Goal: Transaction & Acquisition: Obtain resource

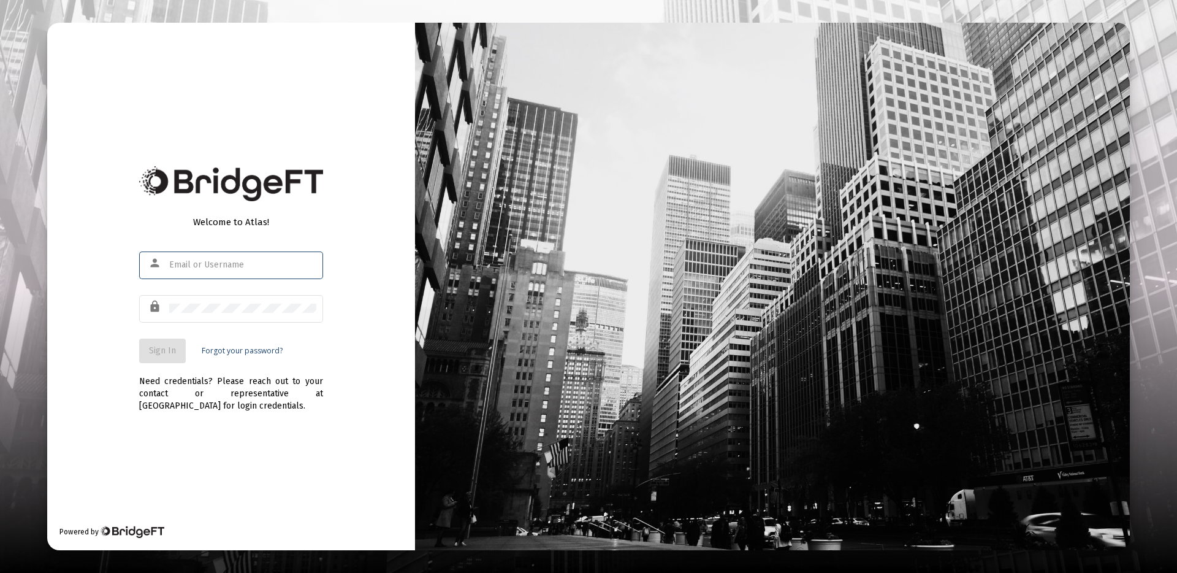
type input "[PERSON_NAME][EMAIL_ADDRESS][DOMAIN_NAME]"
click at [163, 353] on span "Sign In" at bounding box center [162, 350] width 27 height 10
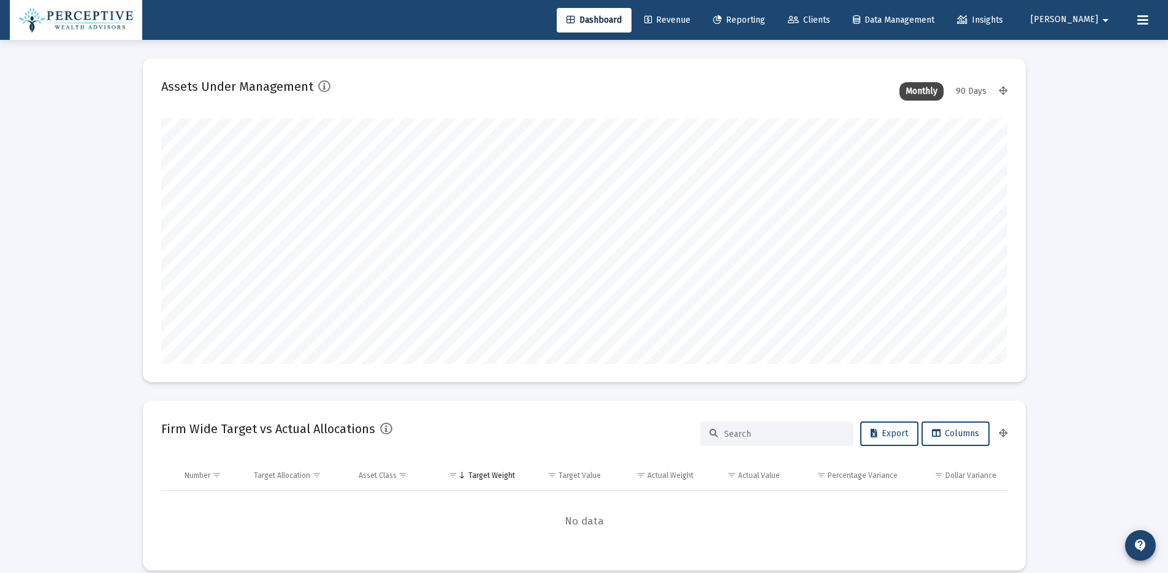
scroll to position [245, 846]
type input "[DATE]"
type input "[PERSON_NAME][EMAIL_ADDRESS][DOMAIN_NAME]"
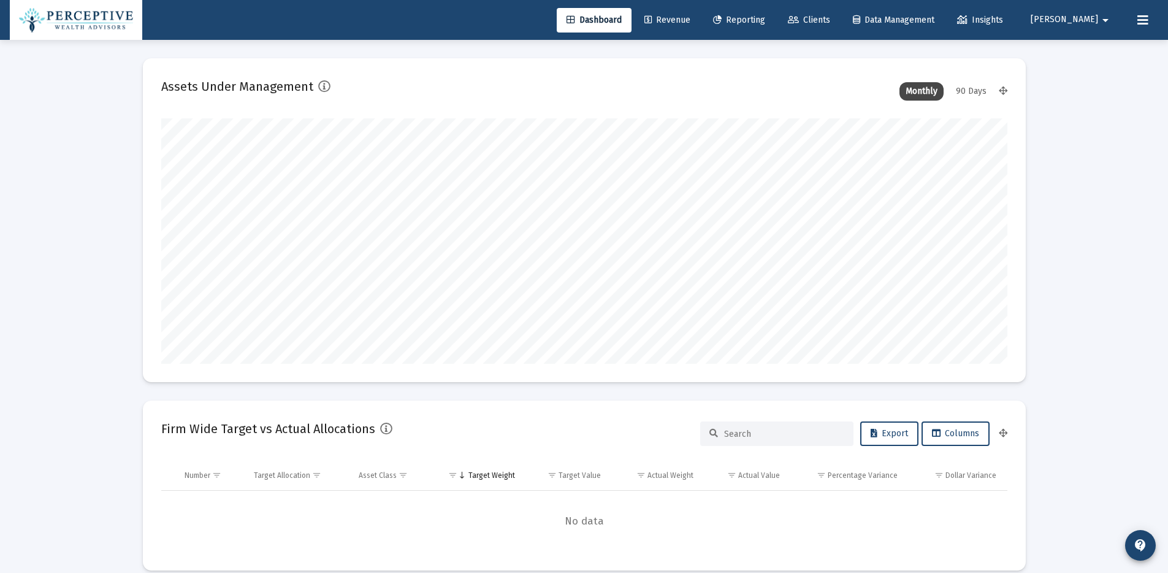
click at [765, 21] on span "Reporting" at bounding box center [739, 20] width 52 height 10
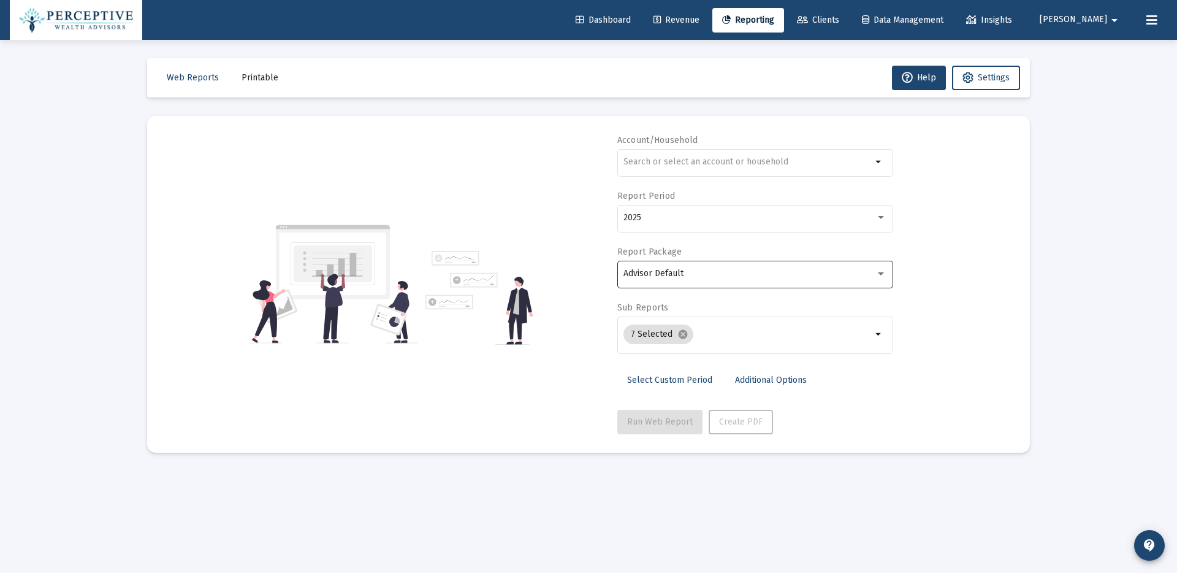
click at [882, 266] on div "Advisor Default" at bounding box center [755, 273] width 263 height 30
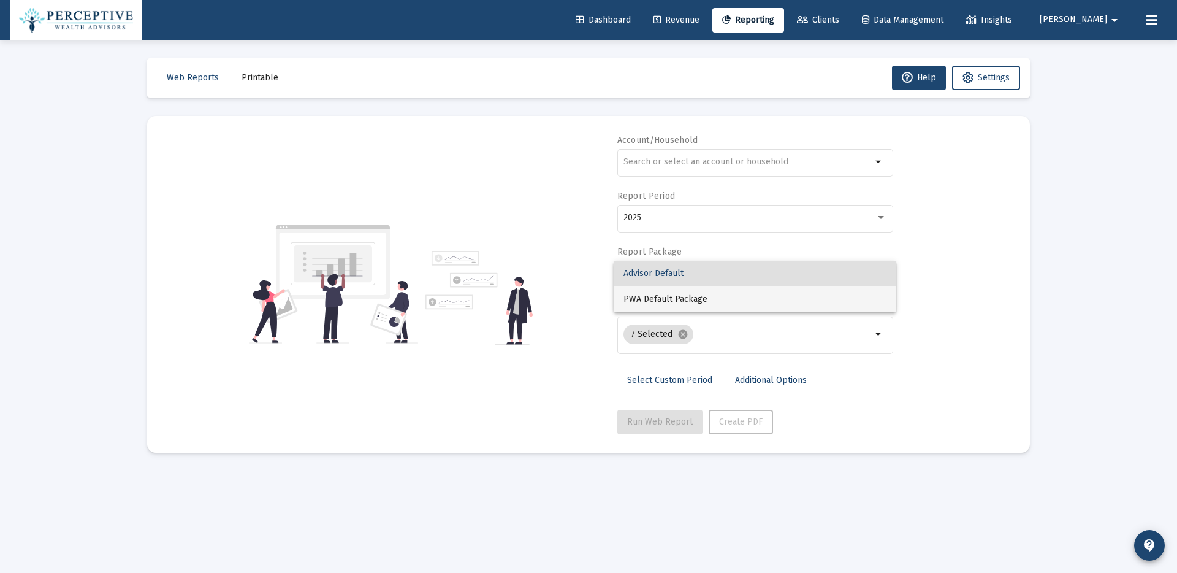
click at [800, 298] on span "PWA Default Package" at bounding box center [755, 299] width 263 height 26
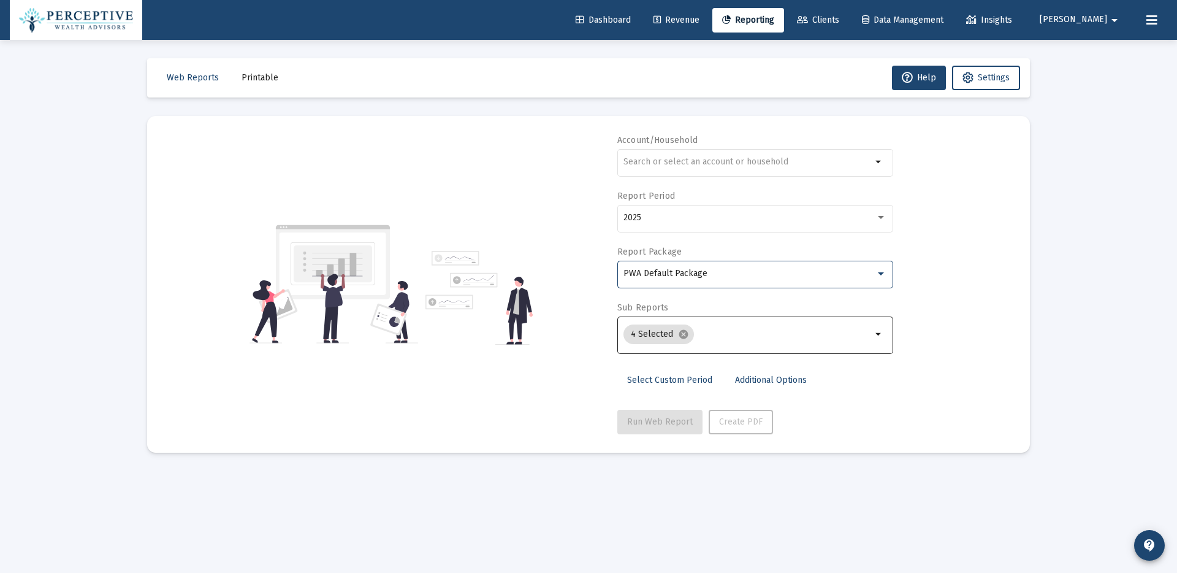
click at [874, 334] on mat-icon "arrow_drop_down" at bounding box center [879, 334] width 15 height 15
click at [832, 338] on input "Selection" at bounding box center [785, 334] width 173 height 10
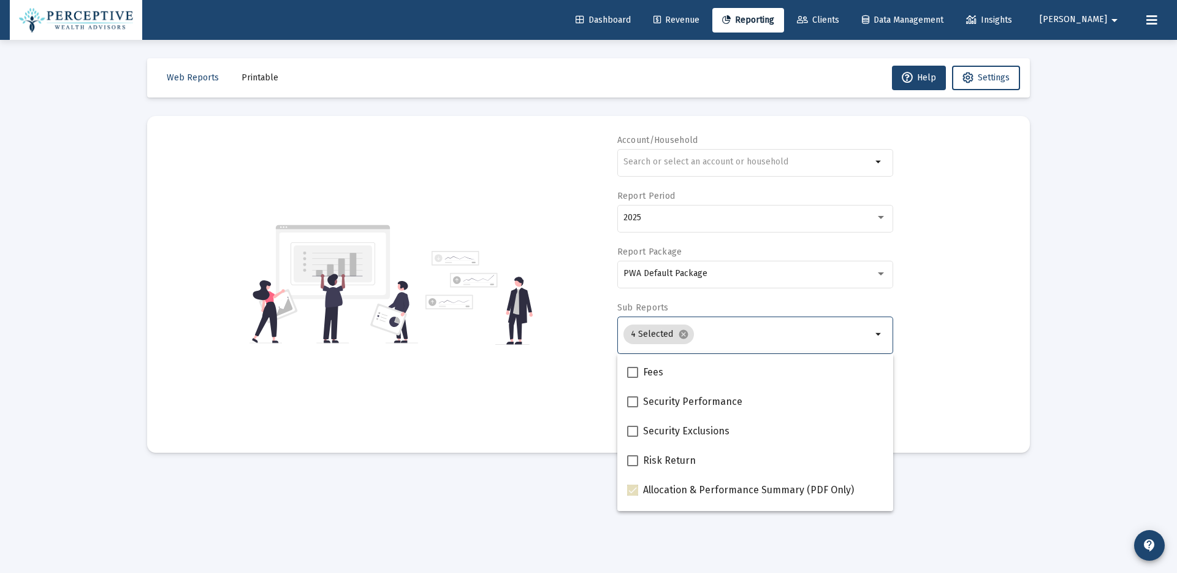
scroll to position [491, 0]
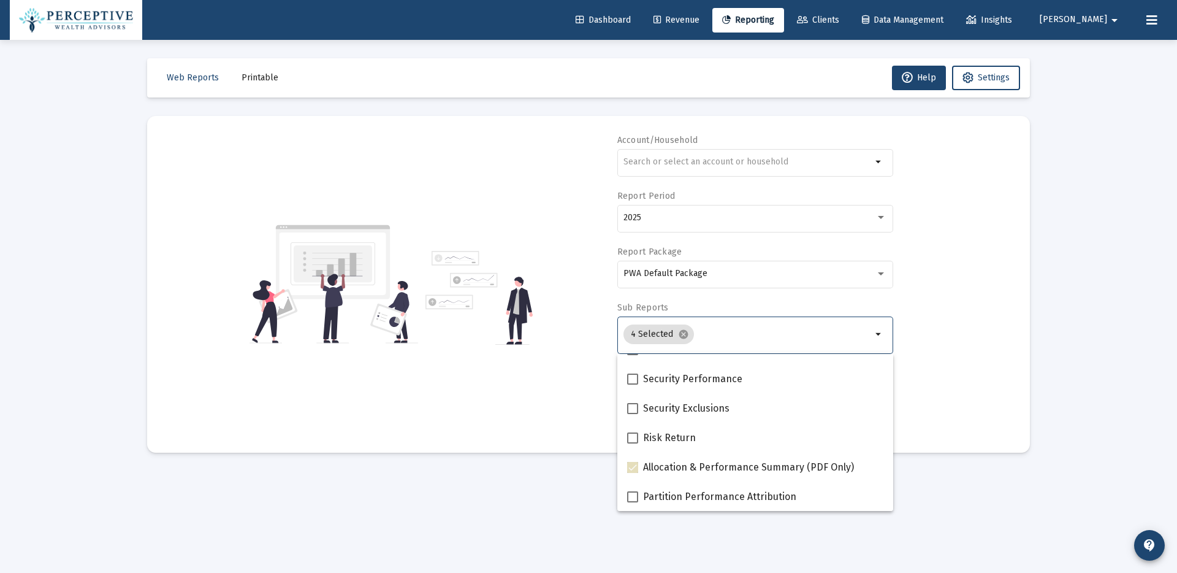
click at [977, 362] on div "Account/Household arrow_drop_down Report Period 2025 Report Package PWA Default…" at bounding box center [589, 284] width 846 height 300
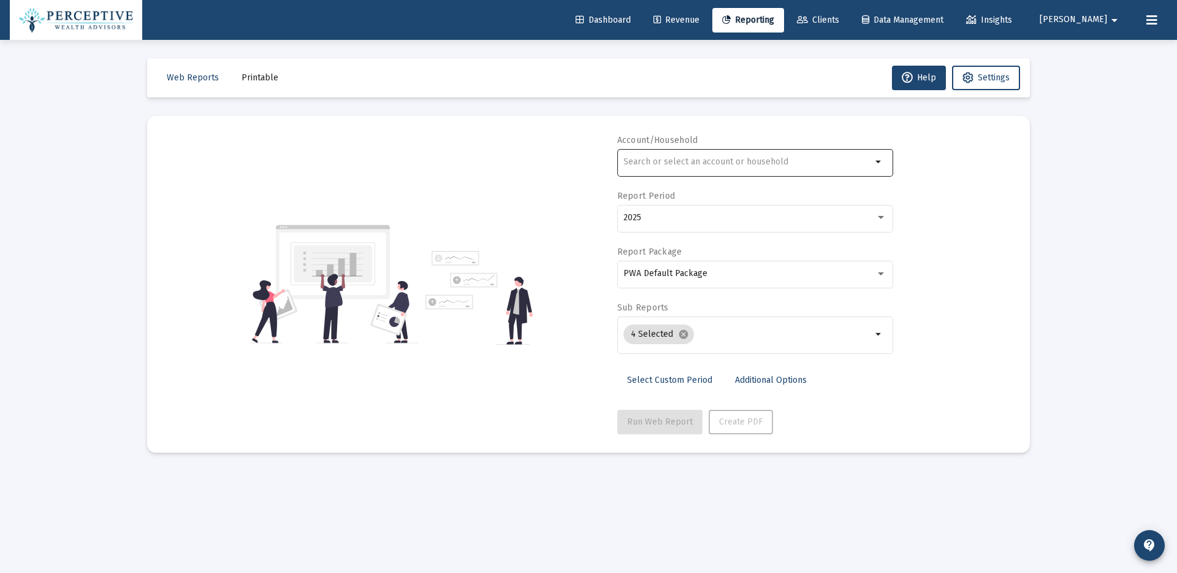
click at [873, 166] on mat-icon "arrow_drop_down" at bounding box center [879, 162] width 15 height 15
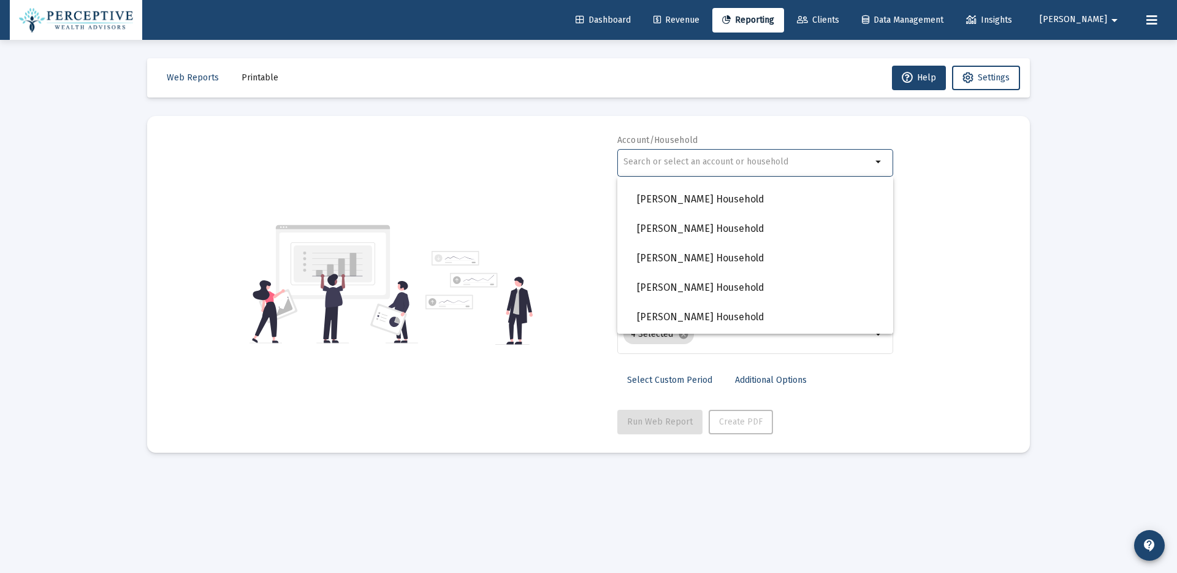
scroll to position [1007, 0]
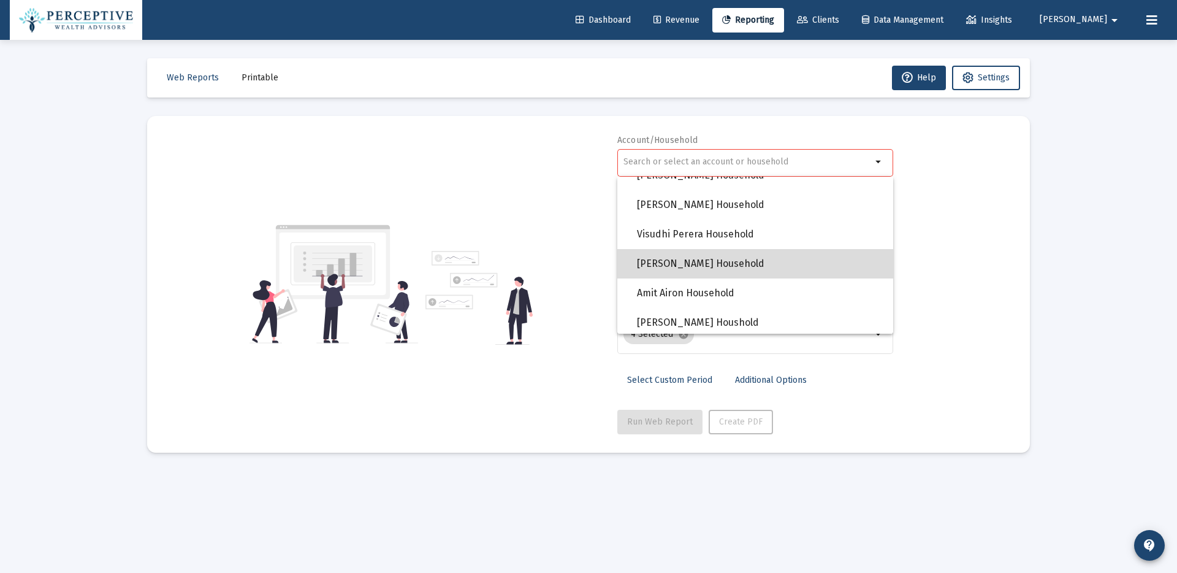
click at [762, 262] on span "[PERSON_NAME] Household" at bounding box center [760, 263] width 247 height 29
type input "[PERSON_NAME] Household"
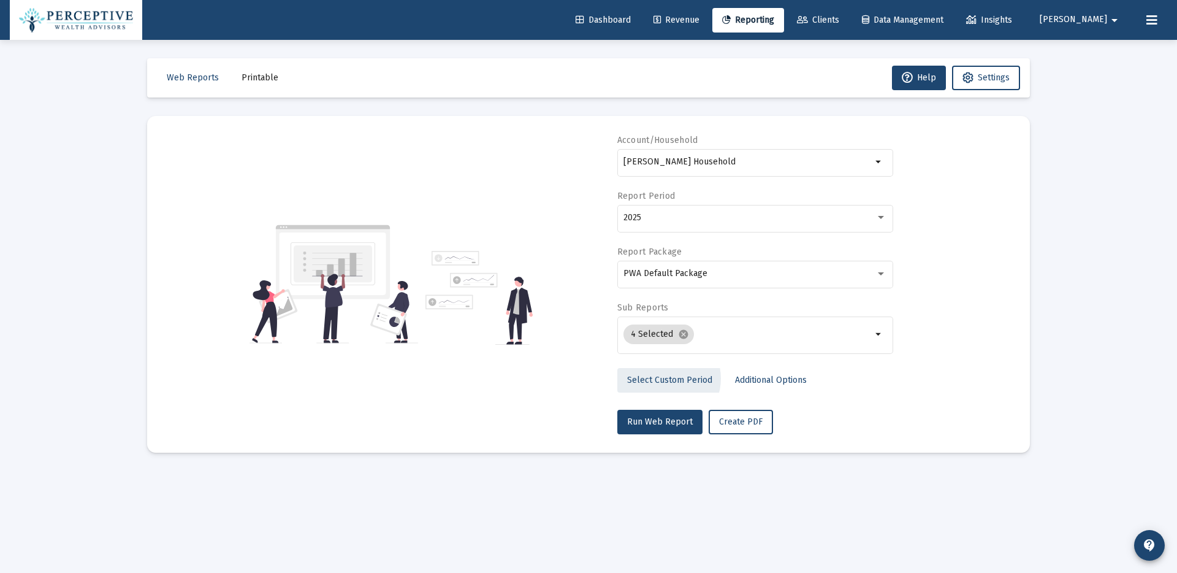
click at [664, 378] on span "Select Custom Period" at bounding box center [669, 380] width 85 height 10
click at [750, 215] on button "Open calendar" at bounding box center [743, 217] width 18 height 18
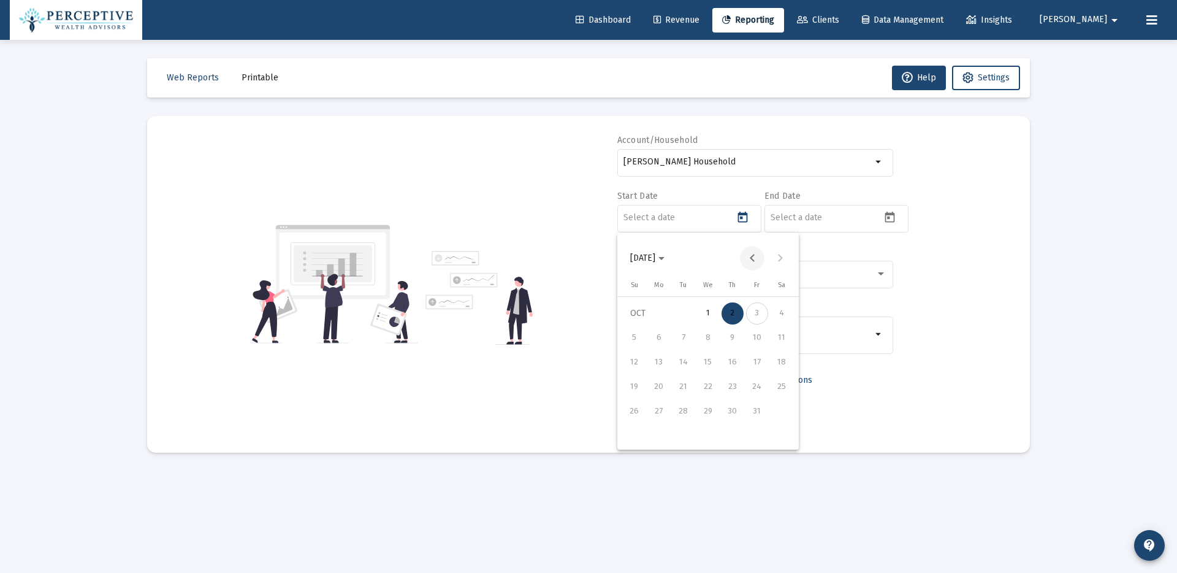
click at [752, 262] on button "Previous month" at bounding box center [752, 258] width 25 height 25
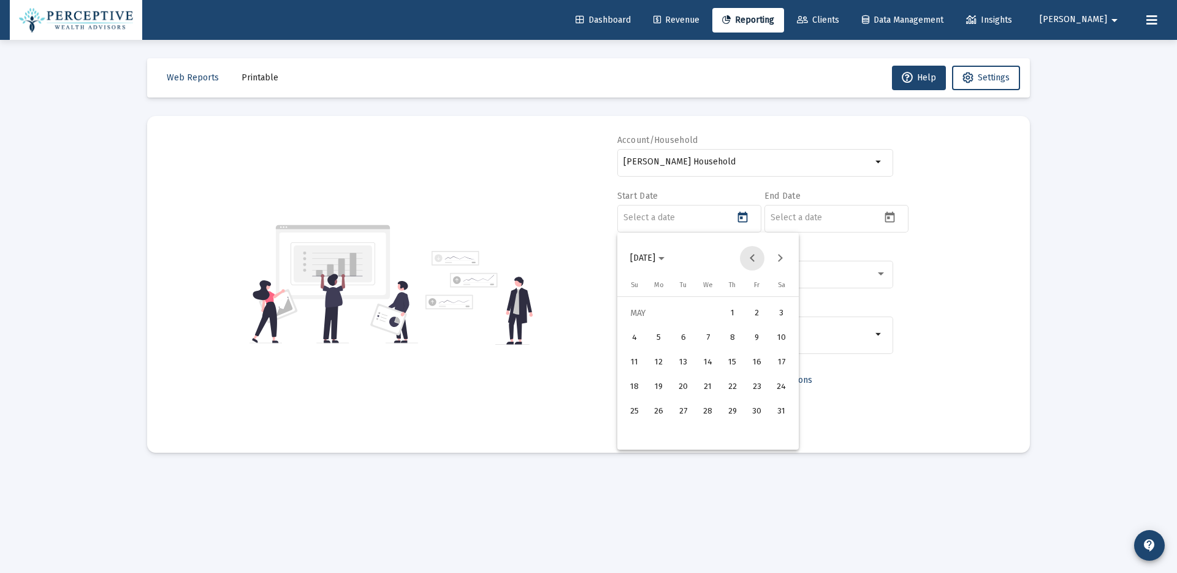
click at [752, 262] on button "Previous month" at bounding box center [752, 258] width 25 height 25
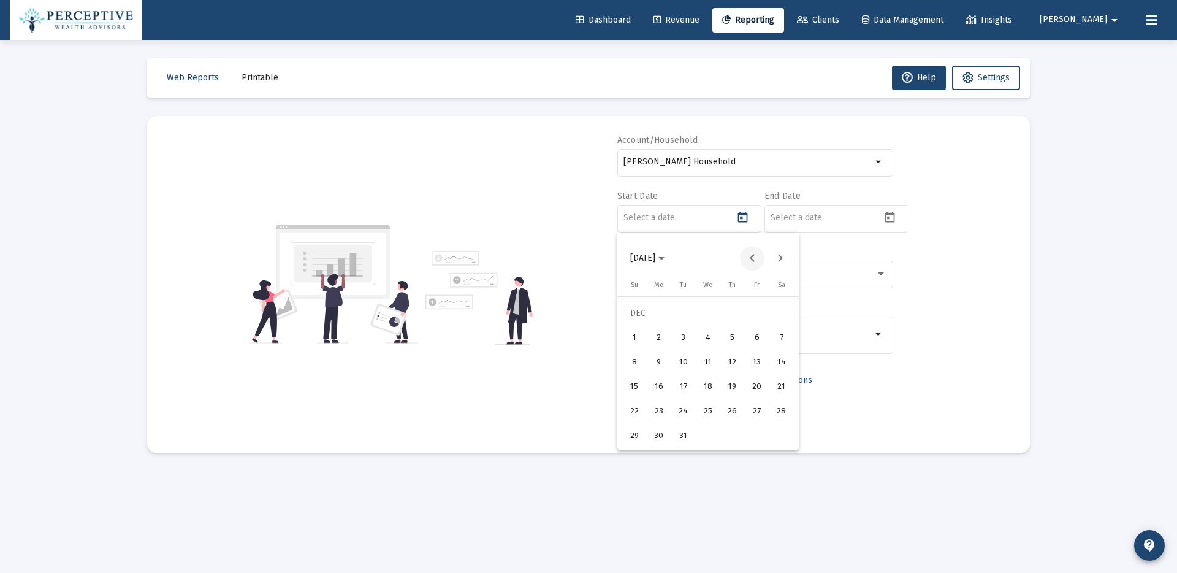
click at [752, 262] on button "Previous month" at bounding box center [752, 258] width 25 height 25
click at [757, 319] on div "1" at bounding box center [757, 313] width 22 height 22
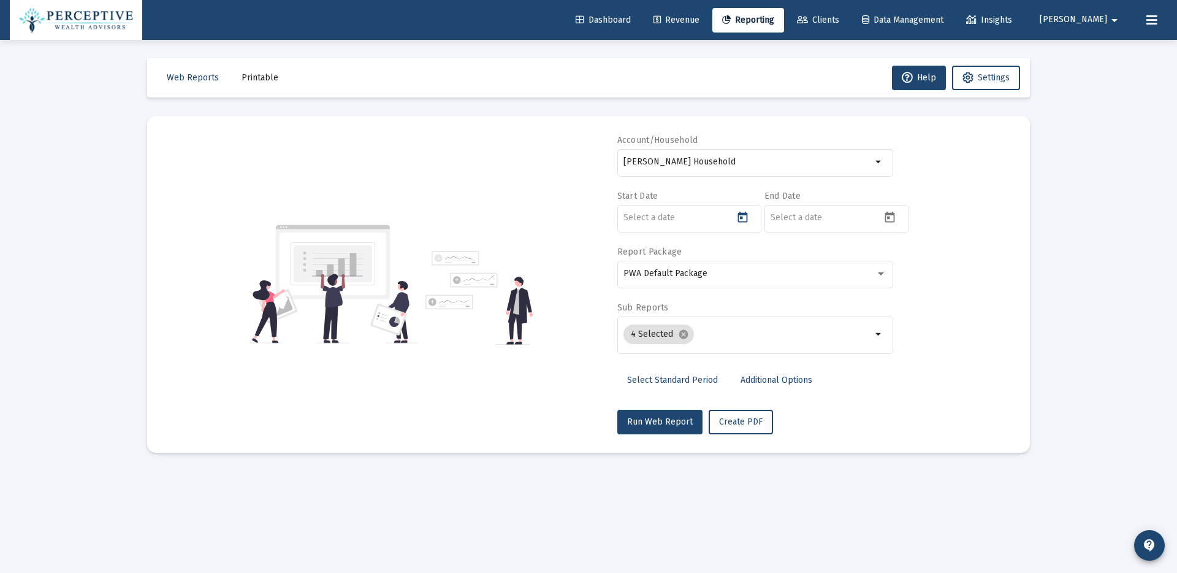
type input "[DATE]"
click at [892, 222] on icon "Open calendar" at bounding box center [890, 217] width 13 height 13
click at [903, 261] on button "Previous month" at bounding box center [899, 258] width 25 height 25
click at [930, 260] on button "Next month" at bounding box center [927, 258] width 25 height 25
click at [880, 313] on div "2" at bounding box center [880, 313] width 22 height 22
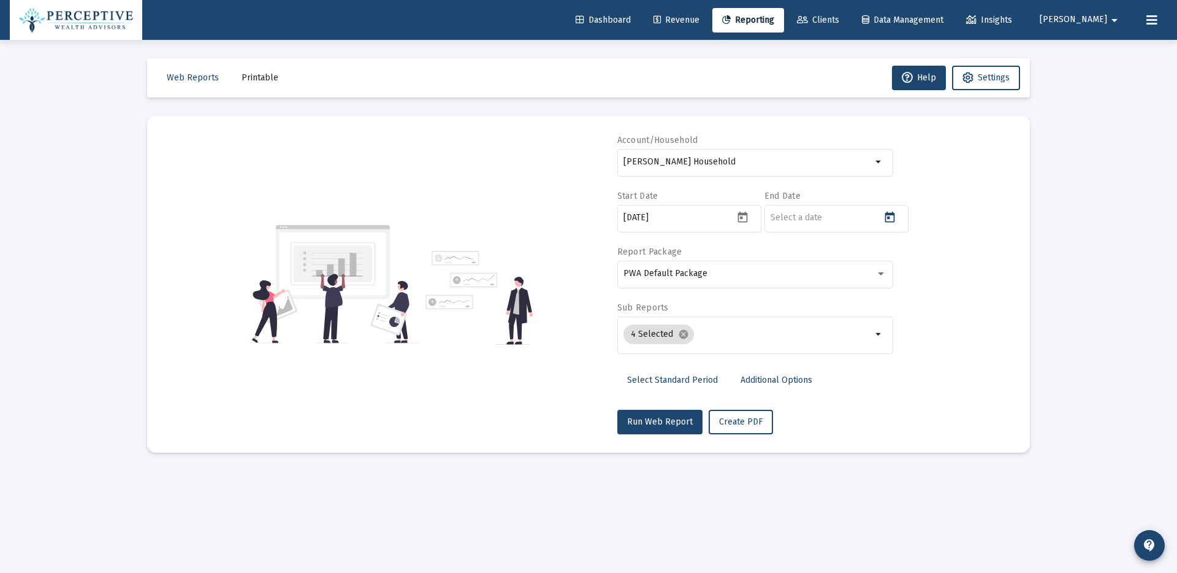
type input "[DATE]"
click at [832, 220] on input "[DATE]" at bounding box center [826, 218] width 110 height 10
click at [888, 217] on icon "Open calendar" at bounding box center [890, 217] width 10 height 11
click at [882, 312] on div "2" at bounding box center [880, 313] width 22 height 22
click at [748, 424] on span "Create PDF" at bounding box center [741, 421] width 44 height 10
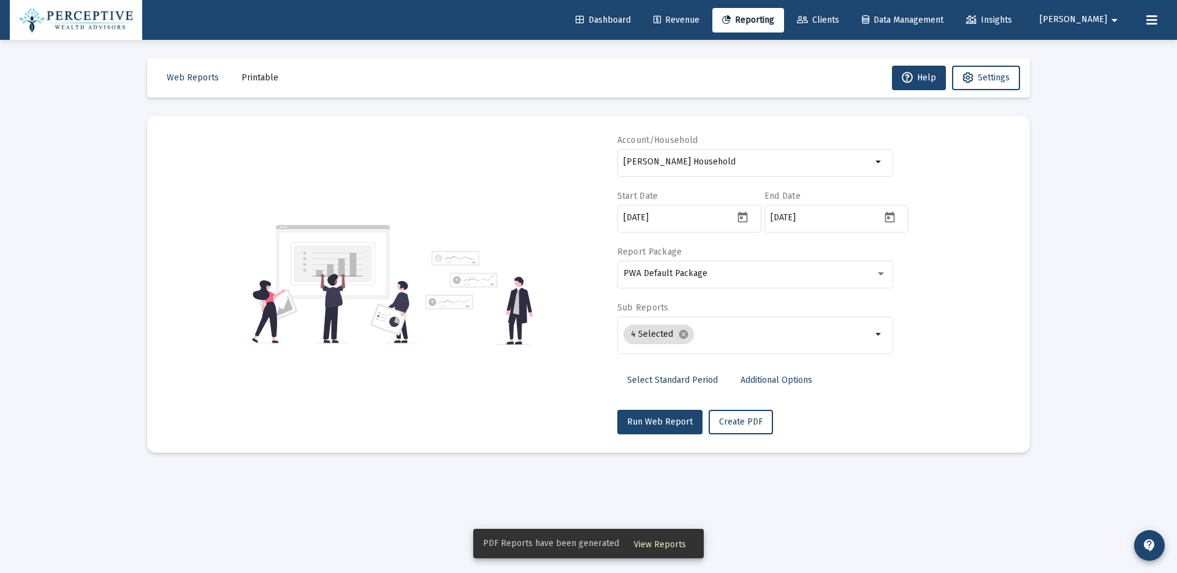
click at [655, 548] on span "View Reports" at bounding box center [660, 544] width 52 height 10
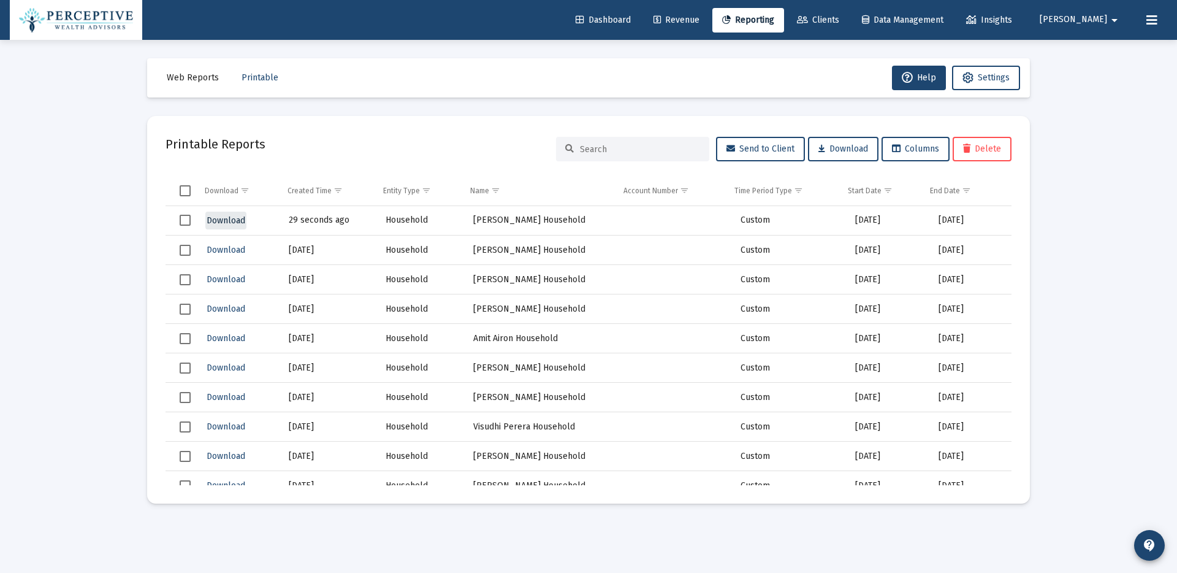
click at [235, 223] on span "Download" at bounding box center [226, 220] width 39 height 10
click at [1090, 206] on div "Loading... Web Reports Printable Help Settings Printable Reports Send to Client…" at bounding box center [588, 286] width 1177 height 573
click at [1117, 17] on mat-icon "arrow_drop_down" at bounding box center [1114, 20] width 15 height 25
click at [1116, 78] on button "Logout" at bounding box center [1109, 81] width 73 height 29
